Goal: Information Seeking & Learning: Learn about a topic

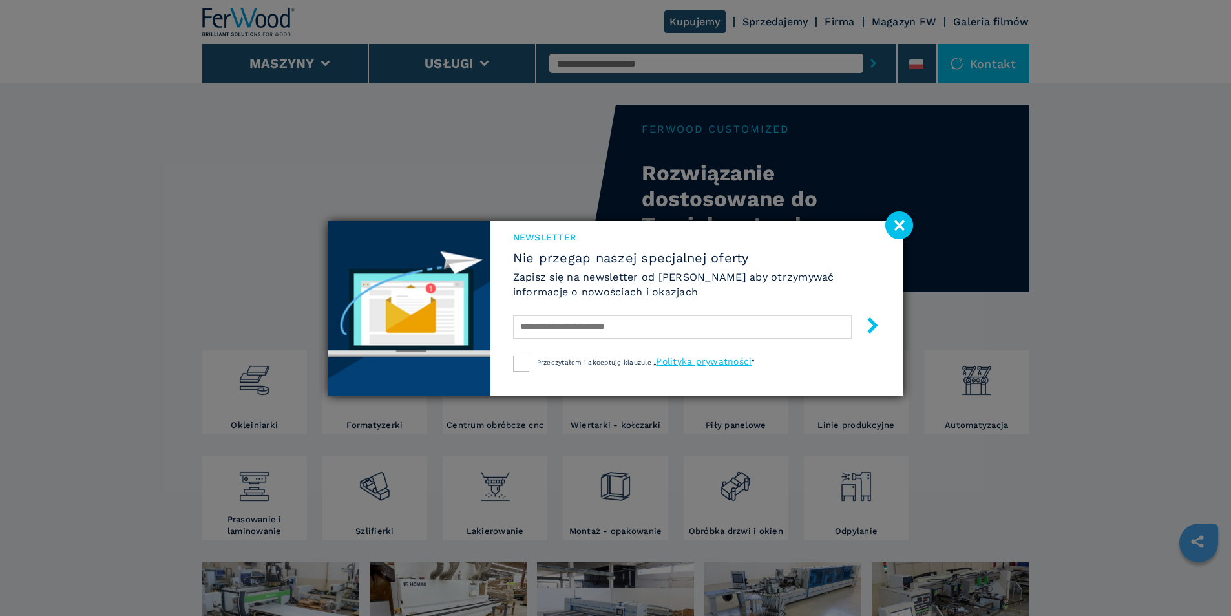
click at [607, 392] on div "Newsletter Nie przegap naszej specjalnej oferty Zapisz się na newsletter od Fer…" at bounding box center [696, 308] width 413 height 174
click at [897, 224] on image at bounding box center [899, 225] width 28 height 28
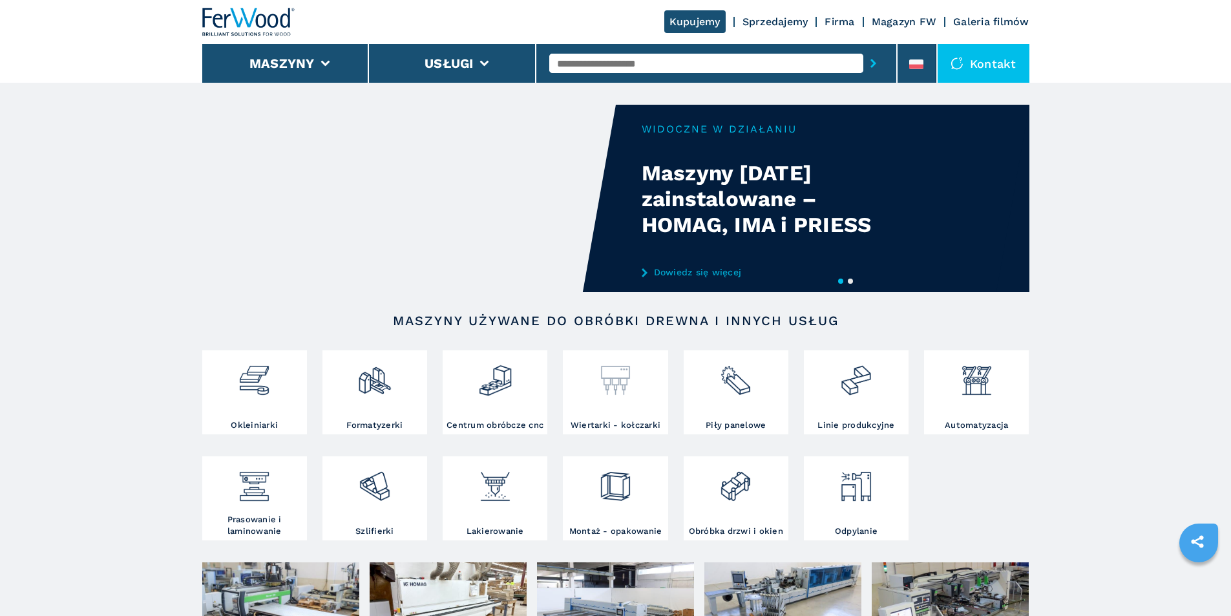
click at [622, 378] on img at bounding box center [615, 375] width 34 height 44
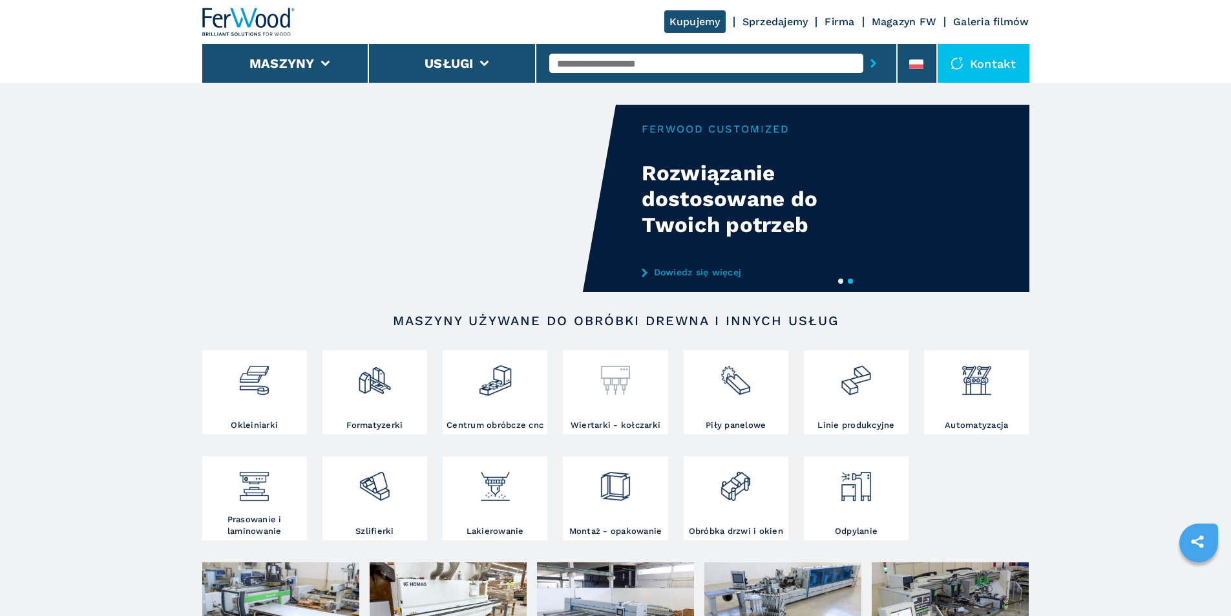
click at [613, 386] on img at bounding box center [615, 375] width 34 height 44
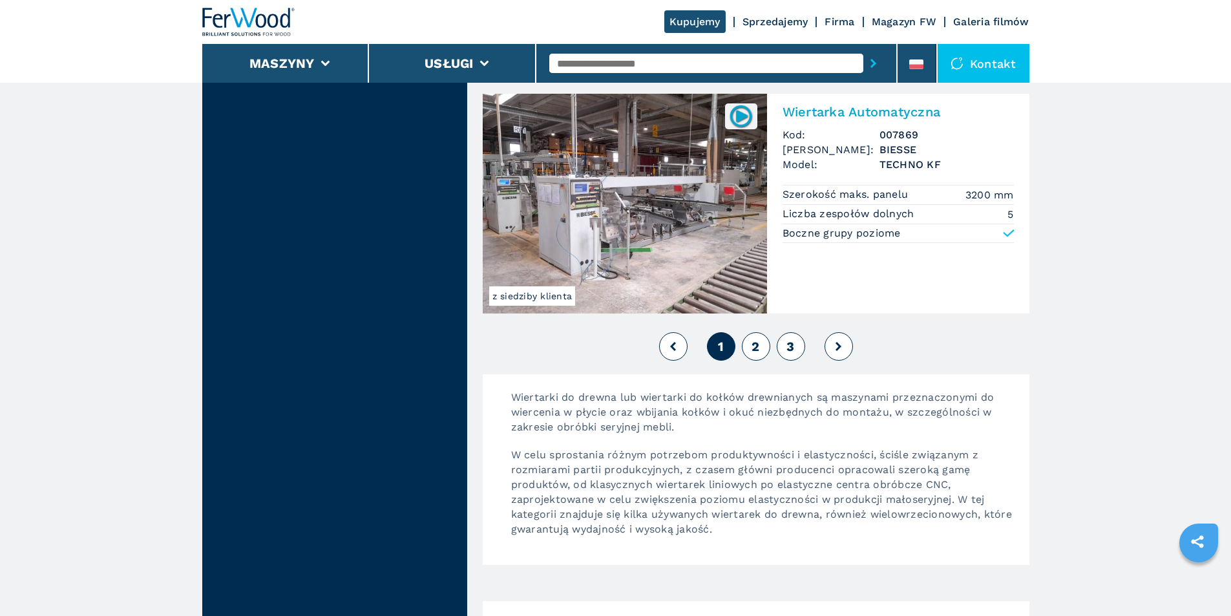
scroll to position [2908, 0]
click at [753, 344] on span "2" at bounding box center [756, 345] width 8 height 16
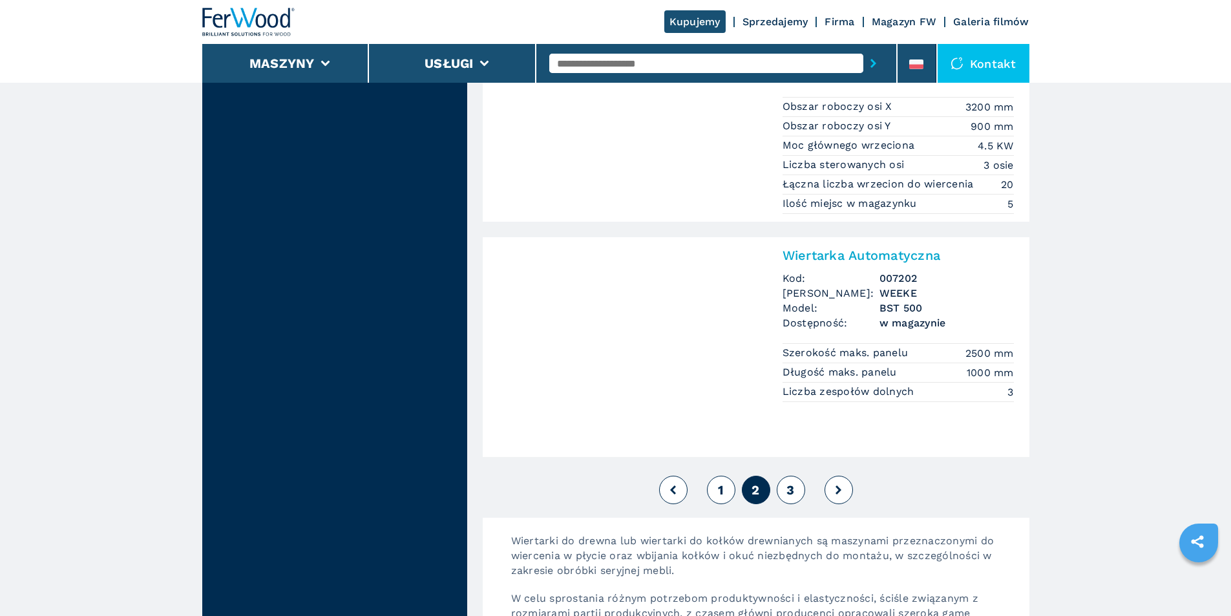
scroll to position [2908, 0]
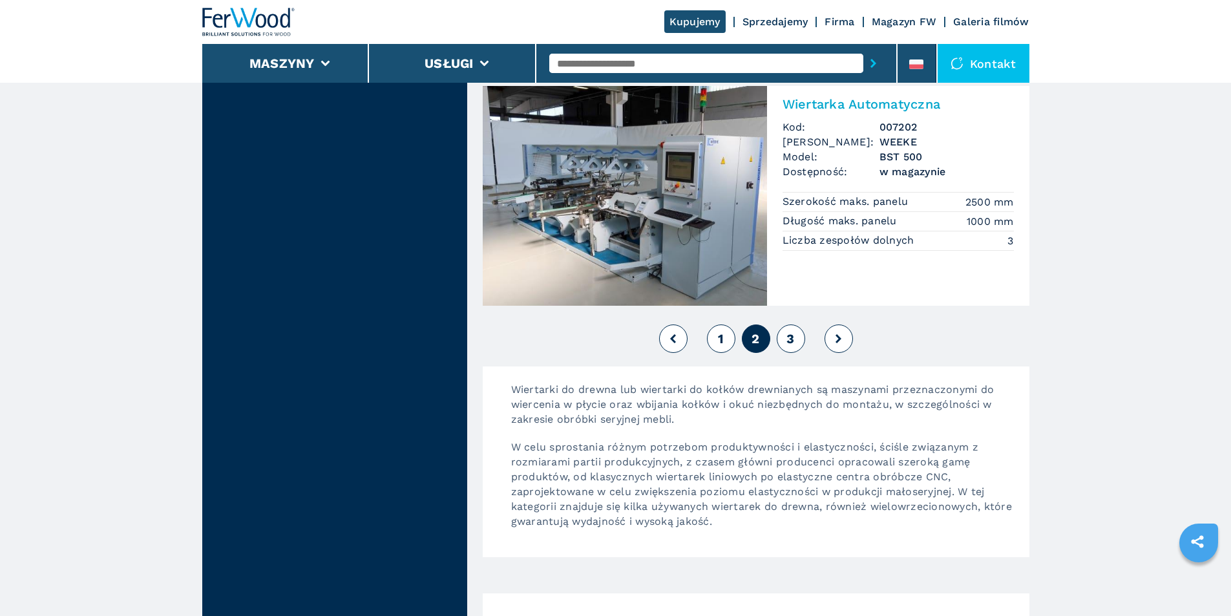
click at [792, 338] on span "3" at bounding box center [790, 339] width 8 height 16
click at [789, 336] on span "3" at bounding box center [790, 339] width 8 height 16
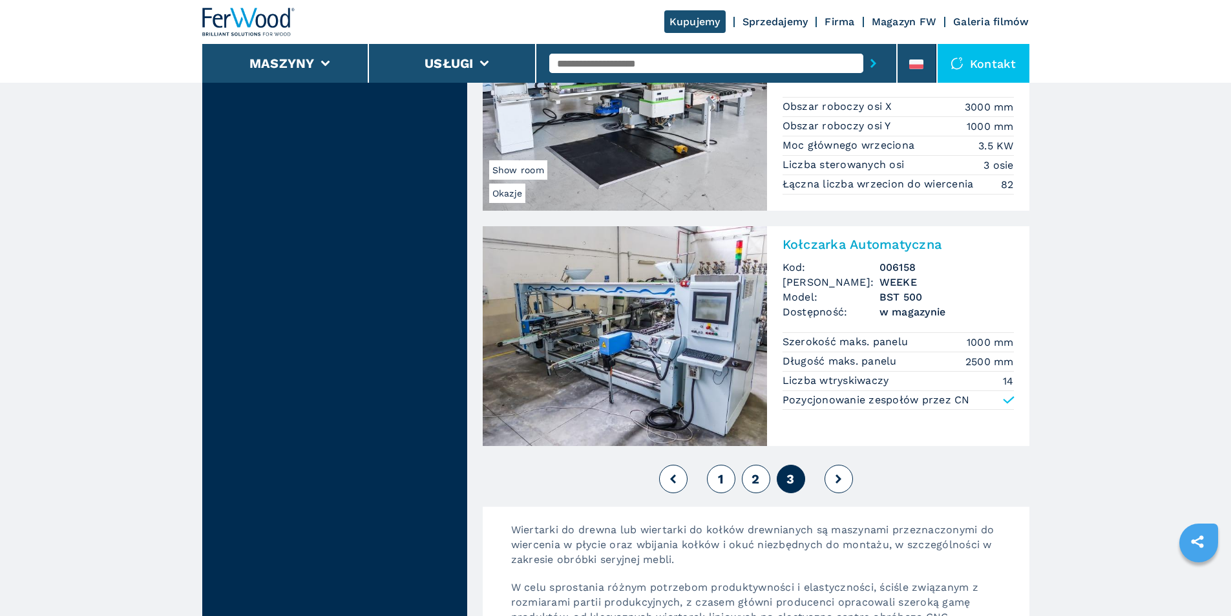
scroll to position [2779, 0]
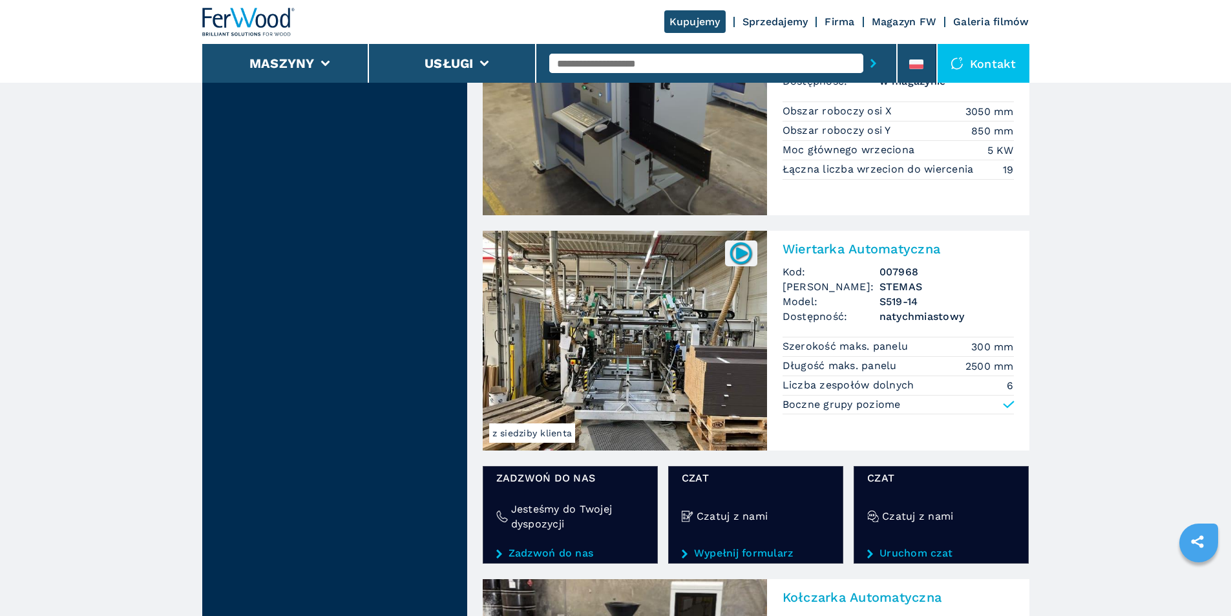
scroll to position [1745, 0]
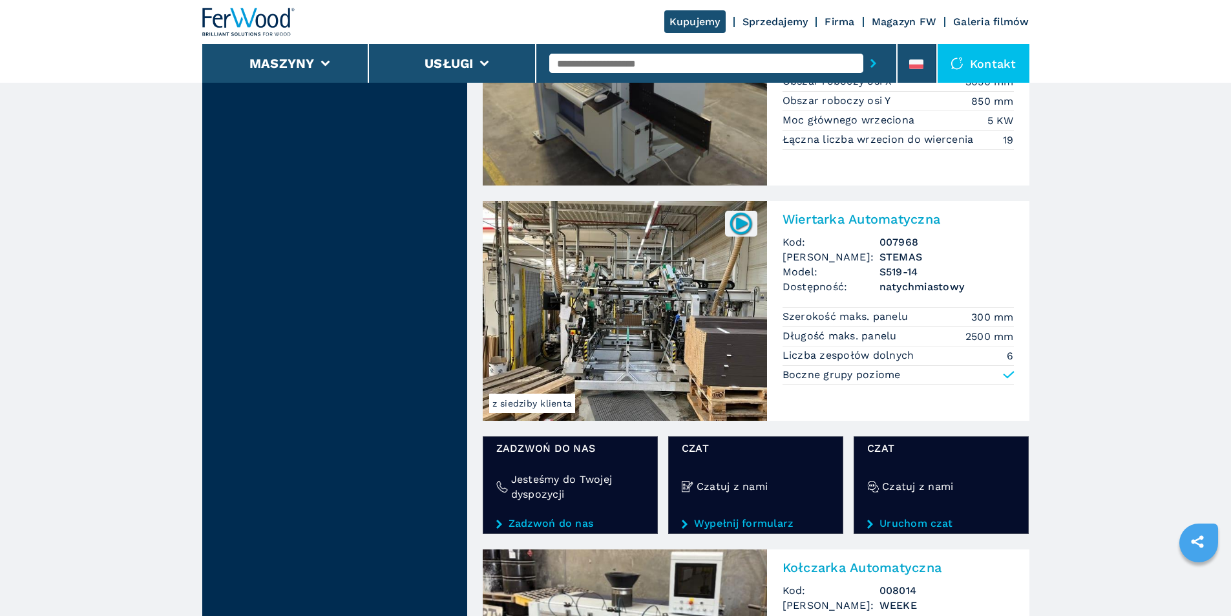
click at [672, 275] on img at bounding box center [625, 311] width 284 height 220
click at [668, 278] on img at bounding box center [625, 311] width 284 height 220
